Goal: Information Seeking & Learning: Learn about a topic

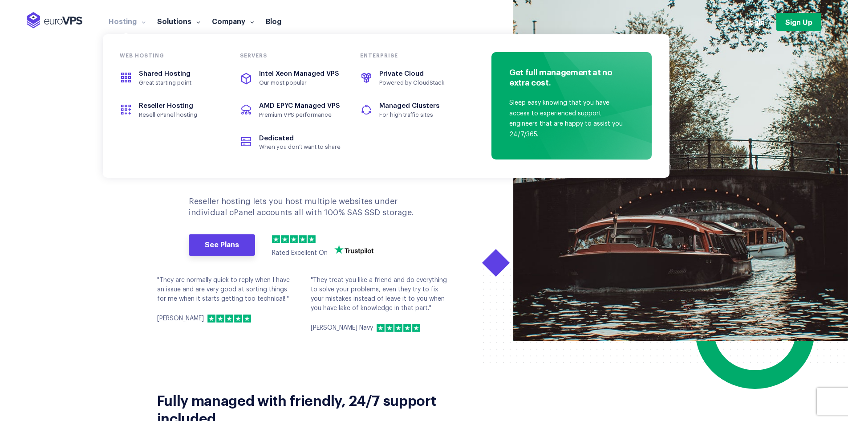
click at [142, 25] on span at bounding box center [142, 21] width 6 height 9
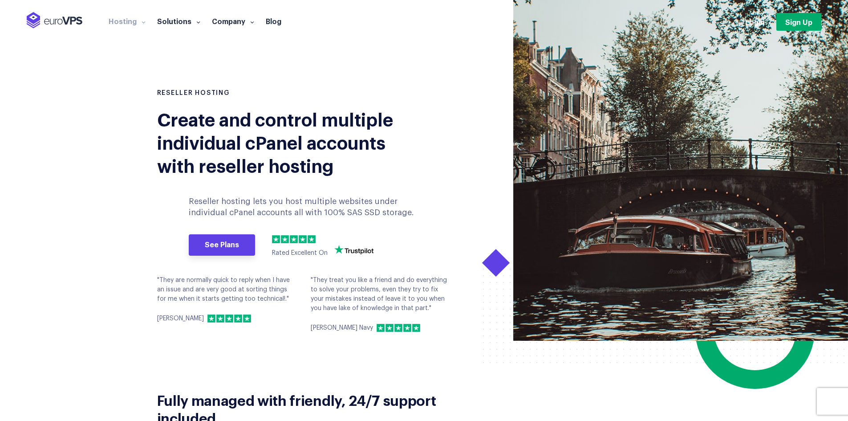
click at [142, 25] on span at bounding box center [142, 21] width 6 height 9
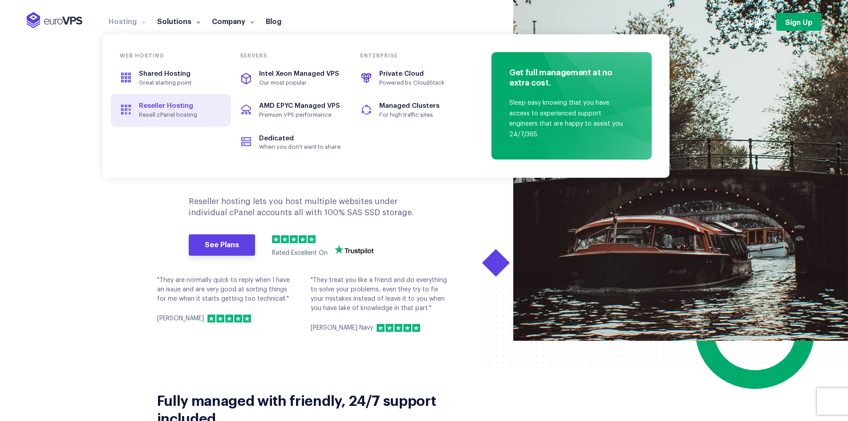
click at [151, 115] on span "Resell cPanel hosting" at bounding box center [180, 114] width 82 height 7
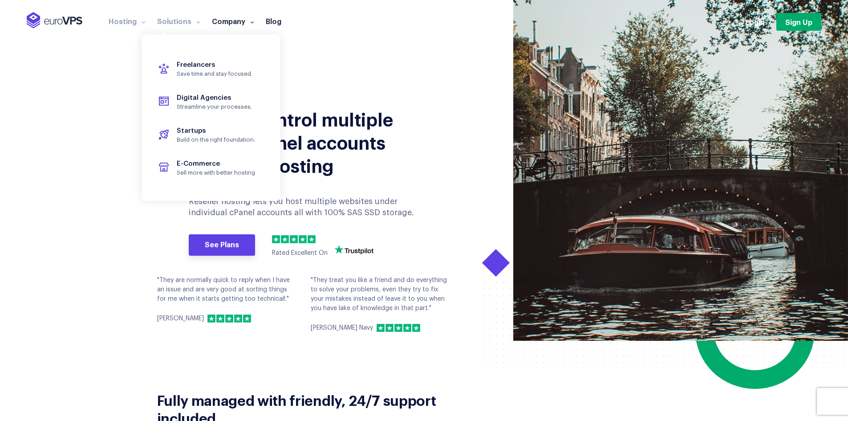
click at [194, 24] on span at bounding box center [197, 21] width 6 height 9
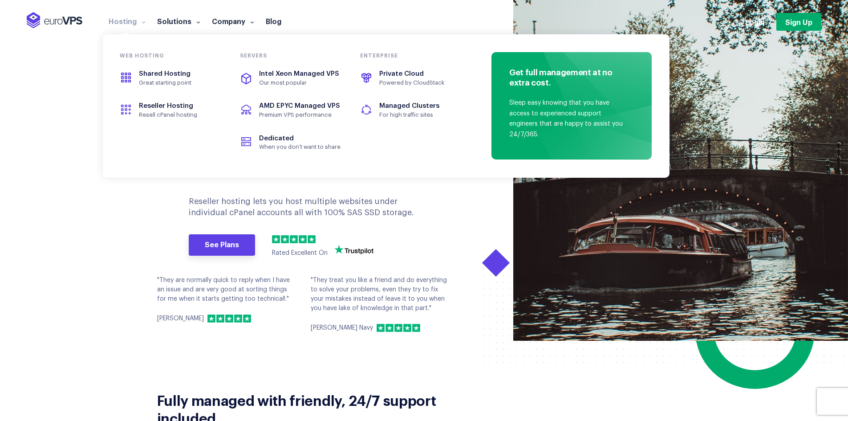
click at [133, 22] on link "Hosting" at bounding box center [127, 20] width 49 height 9
click at [300, 85] on span "Our most popular" at bounding box center [300, 82] width 82 height 7
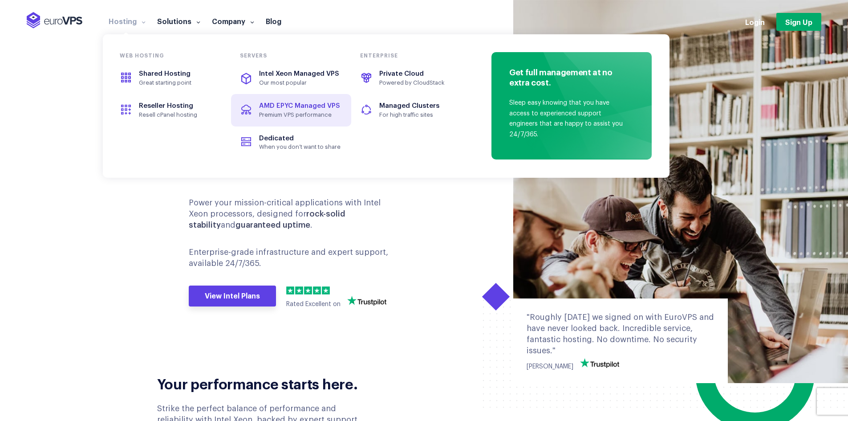
click at [289, 106] on span "AMD EPYC Managed VPS" at bounding box center [299, 105] width 81 height 7
